Goal: Task Accomplishment & Management: Complete application form

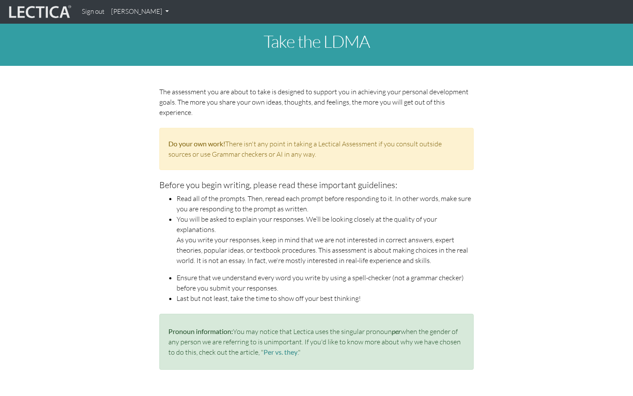
click at [51, 13] on img at bounding box center [39, 12] width 65 height 16
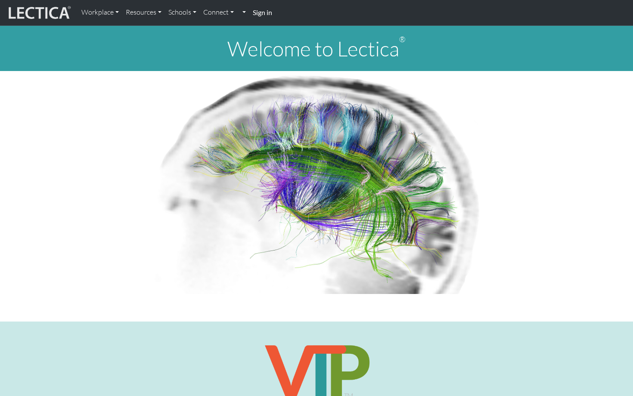
click at [267, 15] on strong "Sign in" at bounding box center [262, 12] width 19 height 8
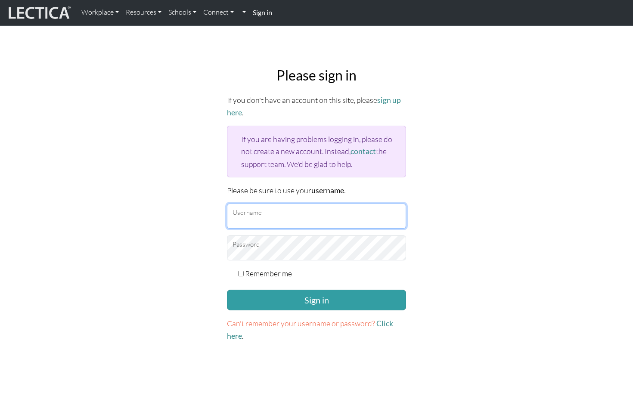
type input "markus.sjostedt@gmail.com"
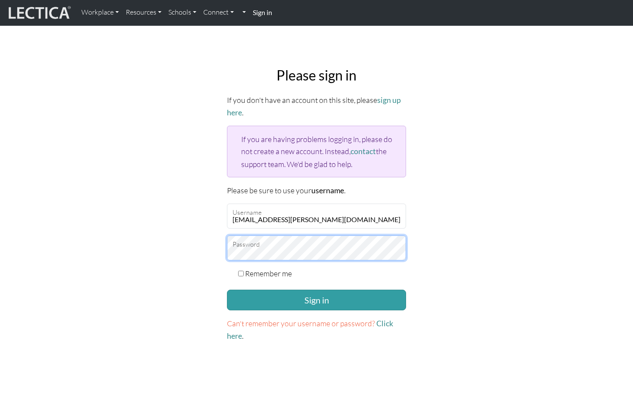
click at [317, 297] on button "Sign in" at bounding box center [316, 300] width 179 height 21
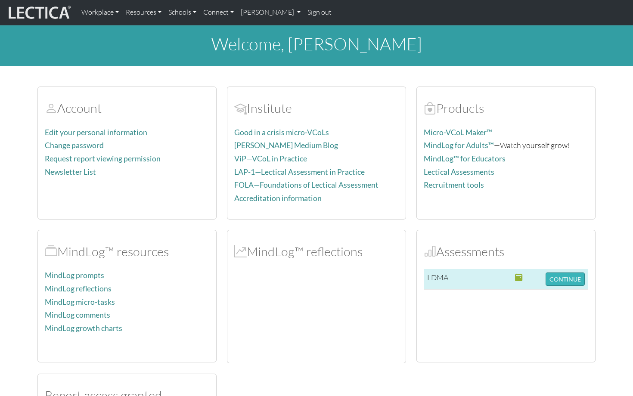
click at [564, 277] on button "CONTINUE" at bounding box center [565, 279] width 39 height 13
